Goal: Navigation & Orientation: Go to known website

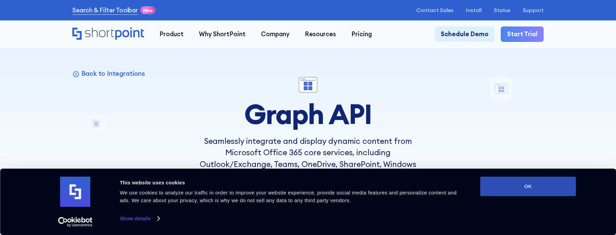
click at [423, 181] on button "OK" at bounding box center [528, 185] width 96 height 19
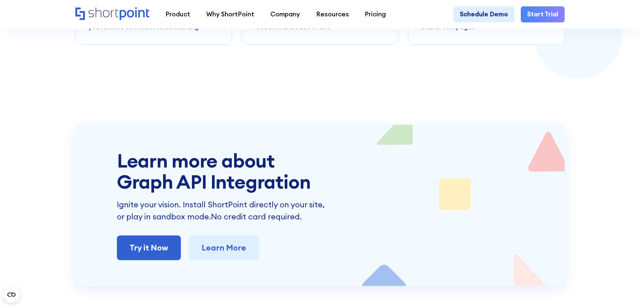
scroll to position [2974, 0]
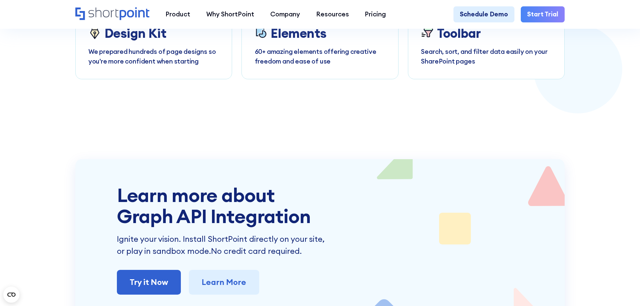
click at [135, 16] on icon "Home" at bounding box center [135, 13] width 30 height 13
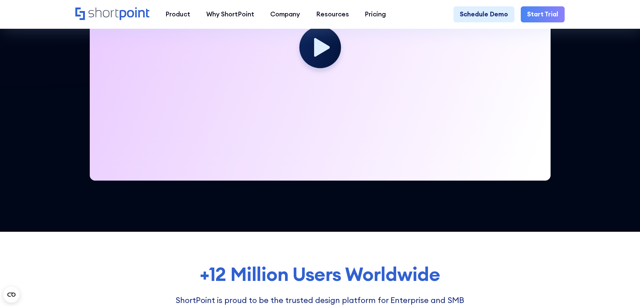
scroll to position [441, 0]
